Goal: Task Accomplishment & Management: Complete application form

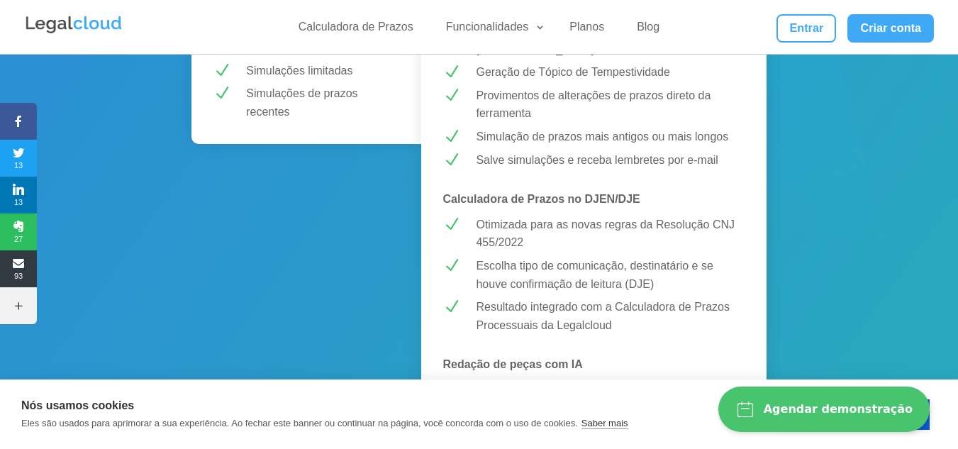
scroll to position [71, 0]
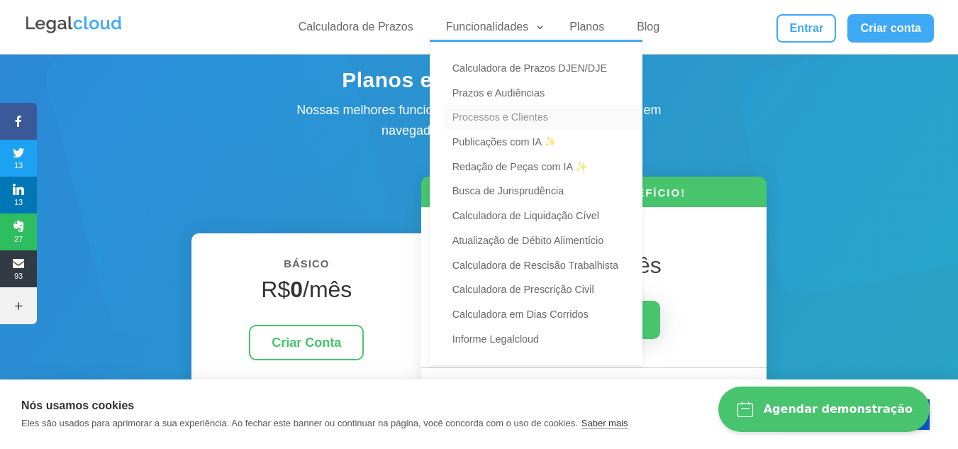
click at [527, 114] on link "Processos e Clientes" at bounding box center [543, 117] width 199 height 25
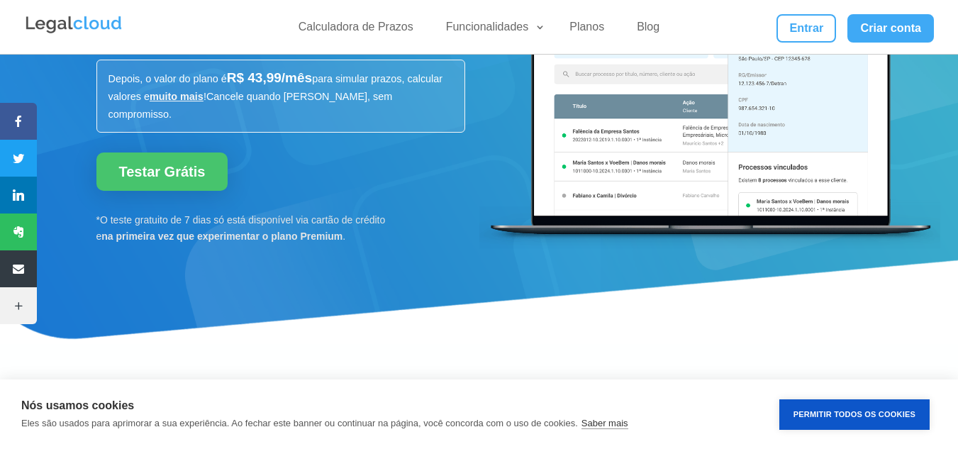
scroll to position [71, 0]
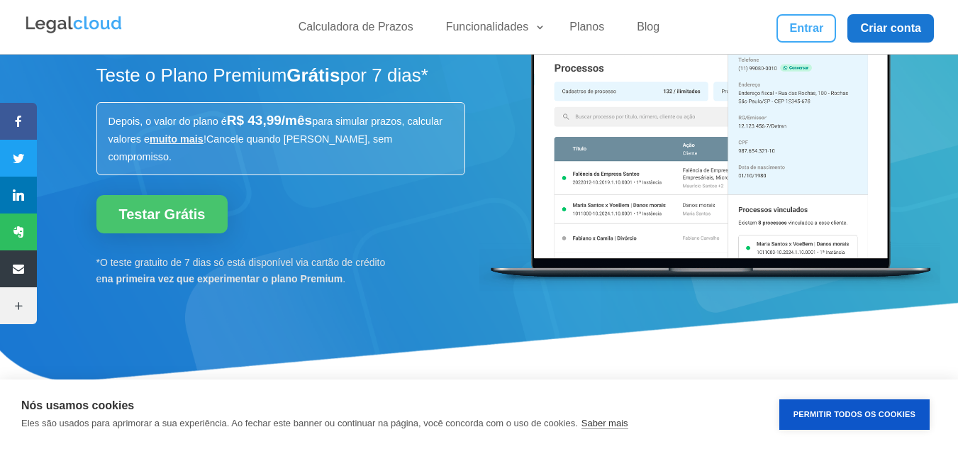
click at [881, 30] on link "Criar conta" at bounding box center [890, 28] width 86 height 28
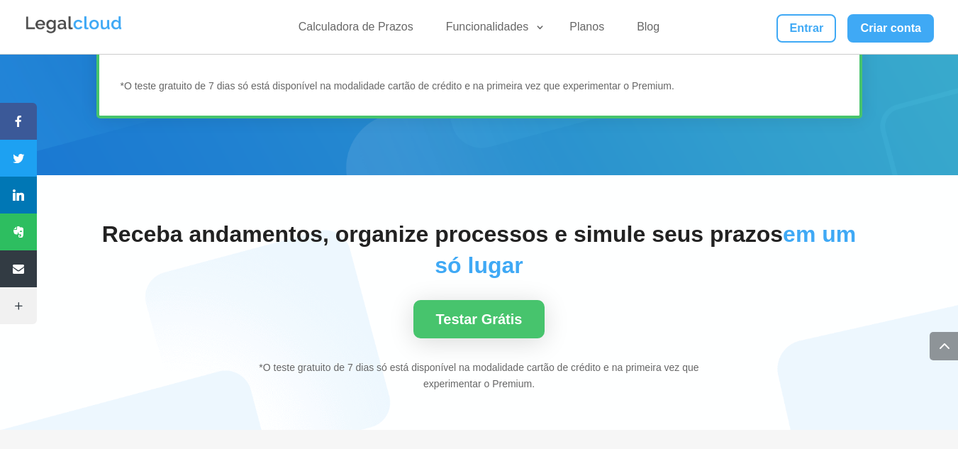
scroll to position [1927, 0]
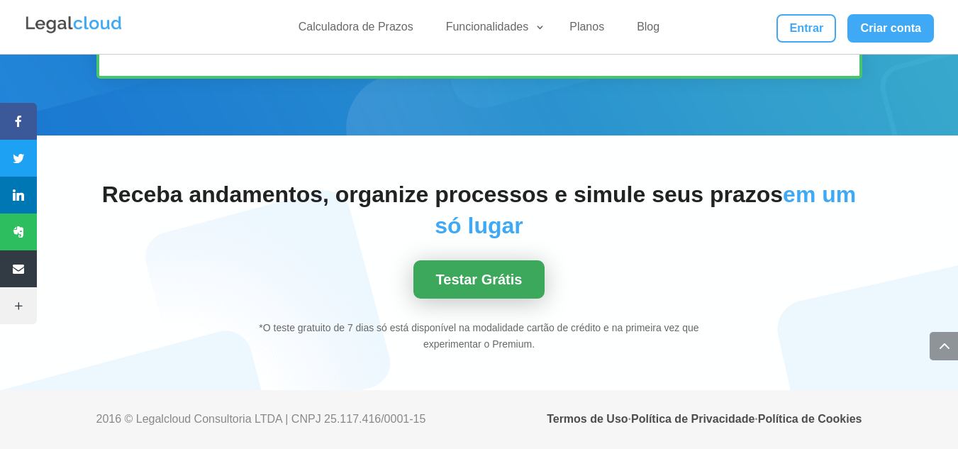
click at [508, 274] on link "Testar Grátis" at bounding box center [479, 279] width 132 height 38
